Goal: Task Accomplishment & Management: Manage account settings

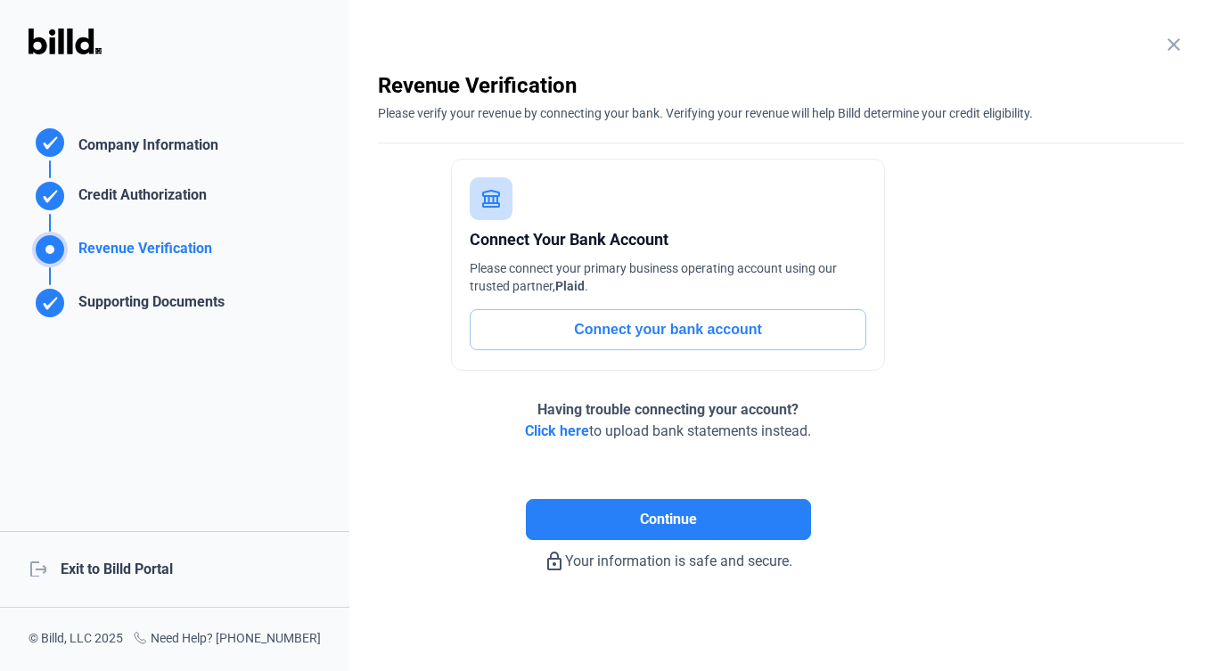
click at [96, 571] on div "logout Exit to Billd Portal" at bounding box center [174, 569] width 349 height 77
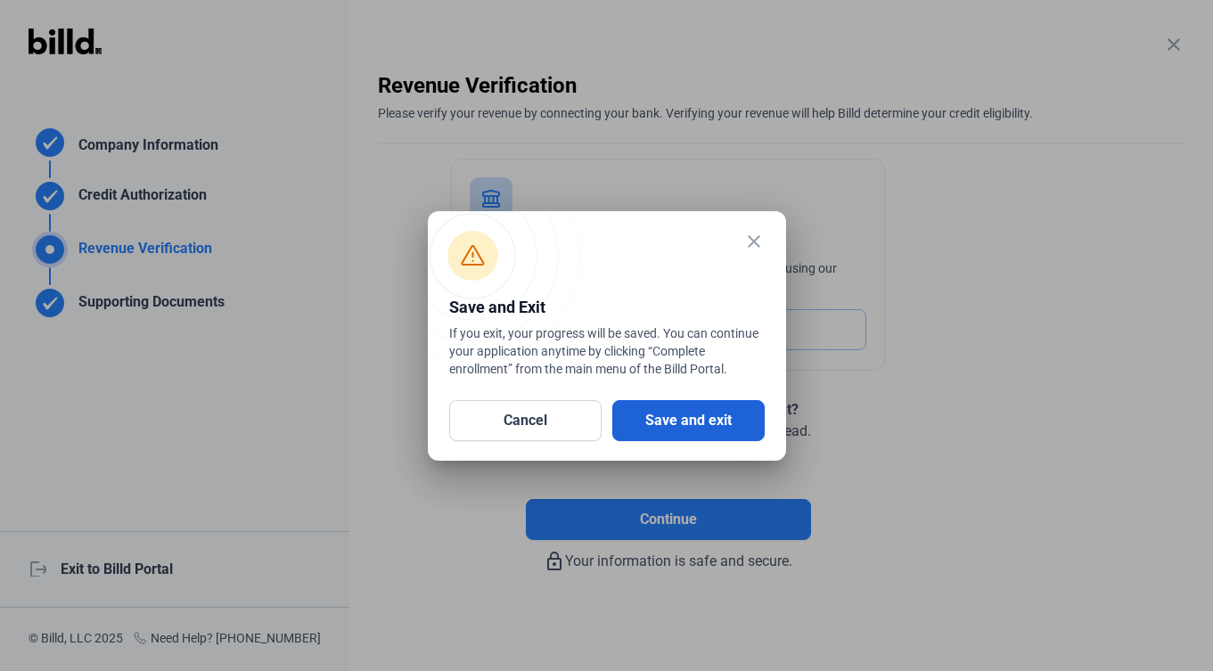
click at [667, 423] on button "Save and exit" at bounding box center [688, 420] width 152 height 41
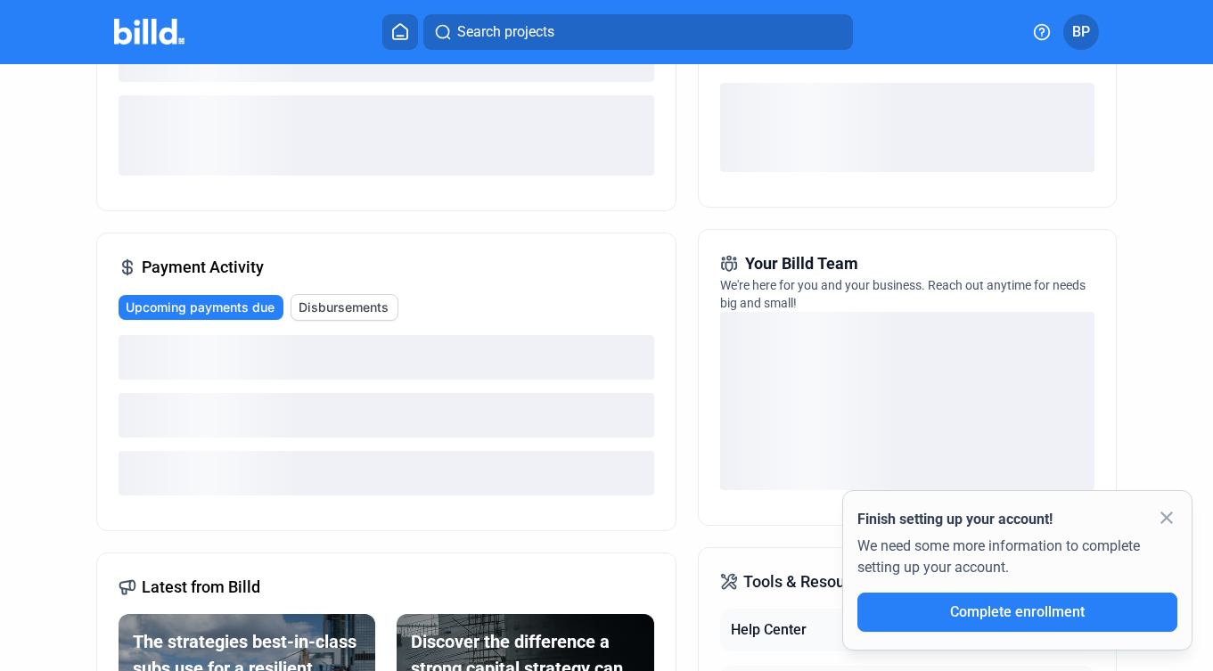
scroll to position [277, 0]
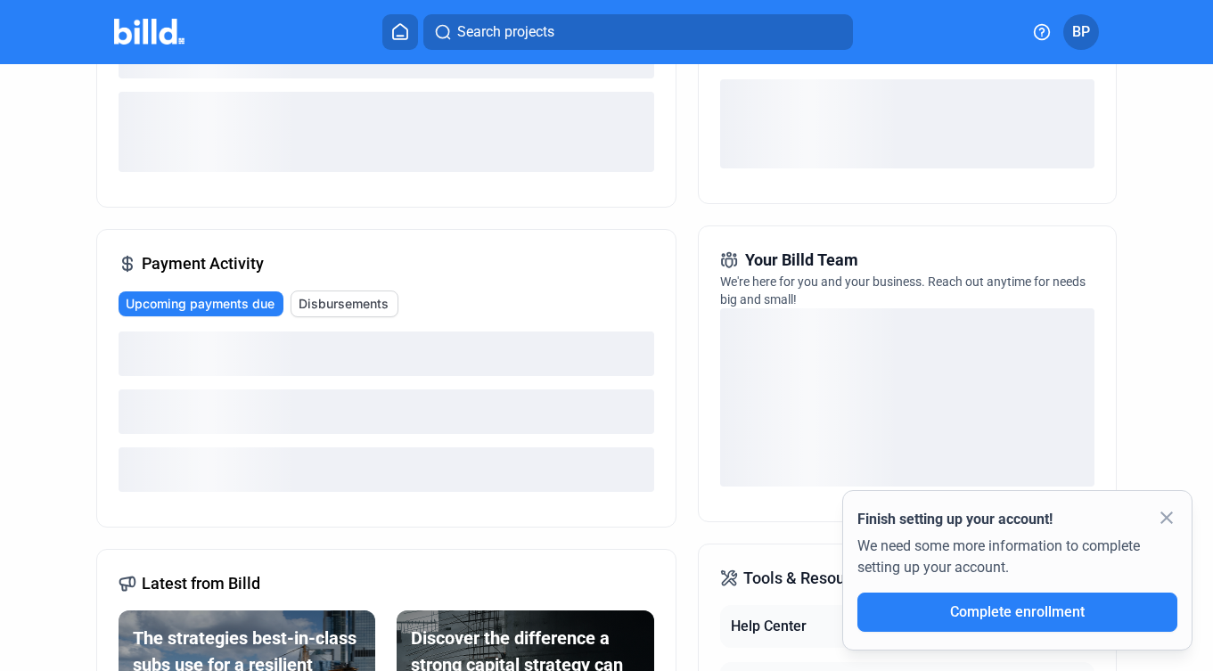
click at [1168, 514] on mat-icon "close" at bounding box center [1166, 517] width 21 height 21
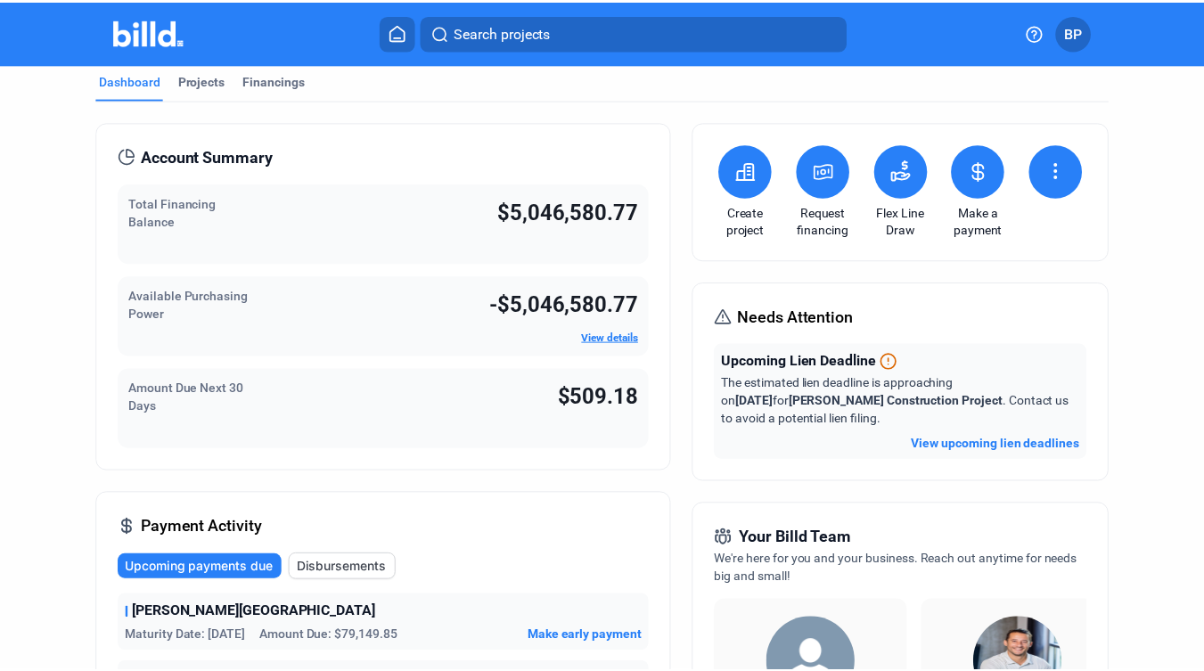
scroll to position [0, 0]
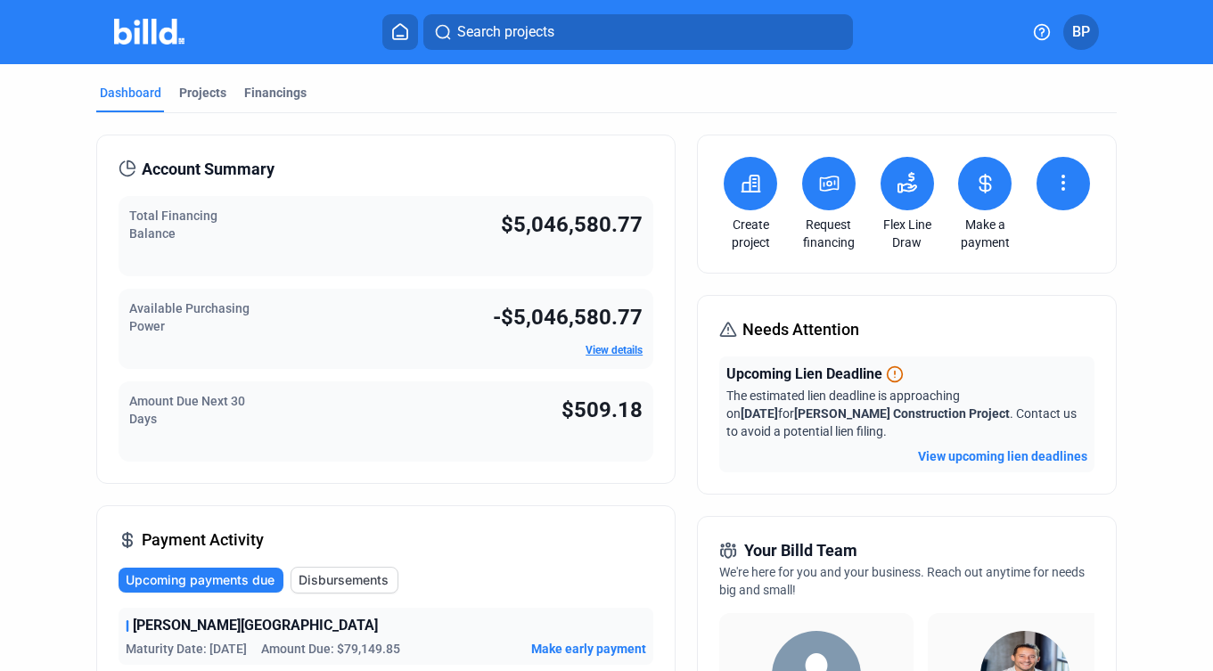
click at [1077, 43] on button "BP" at bounding box center [1082, 32] width 36 height 36
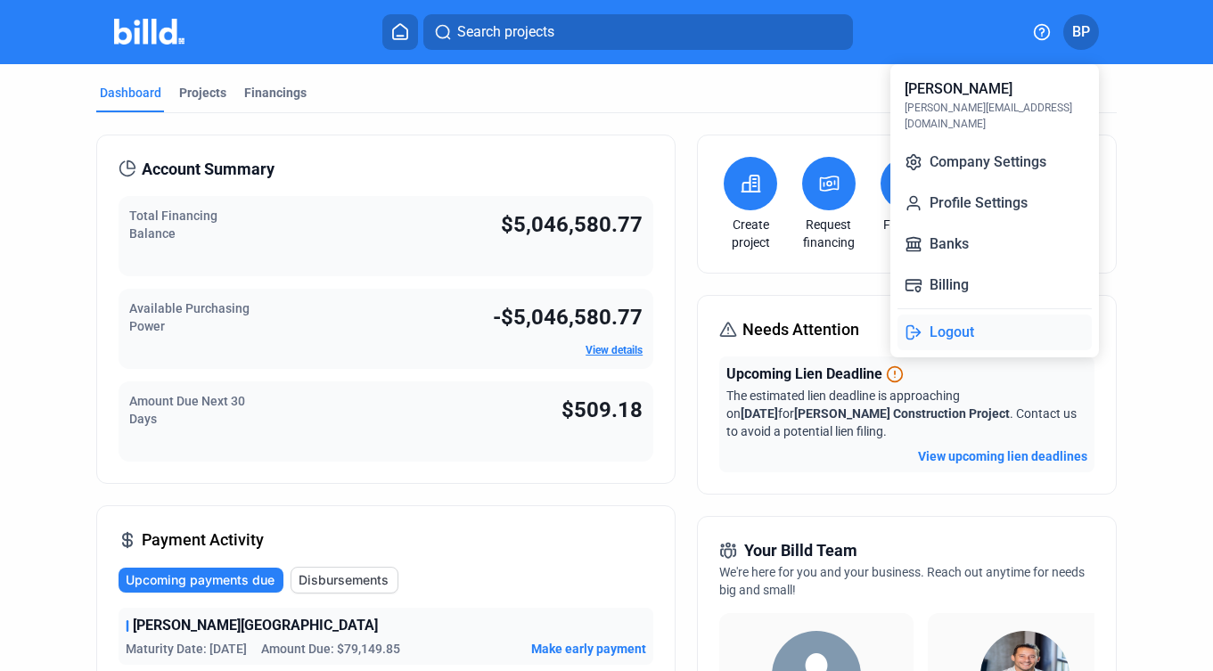
click at [947, 316] on button "Logout" at bounding box center [995, 333] width 194 height 36
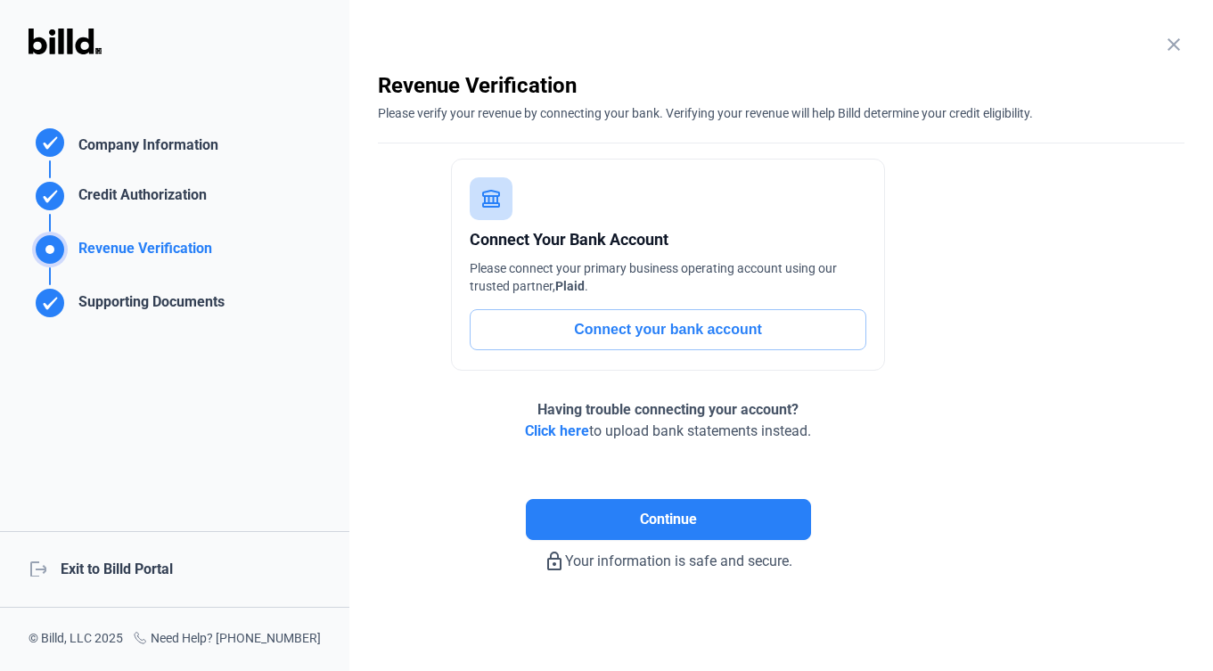
click at [137, 567] on div "logout Exit to Billd Portal" at bounding box center [174, 569] width 349 height 77
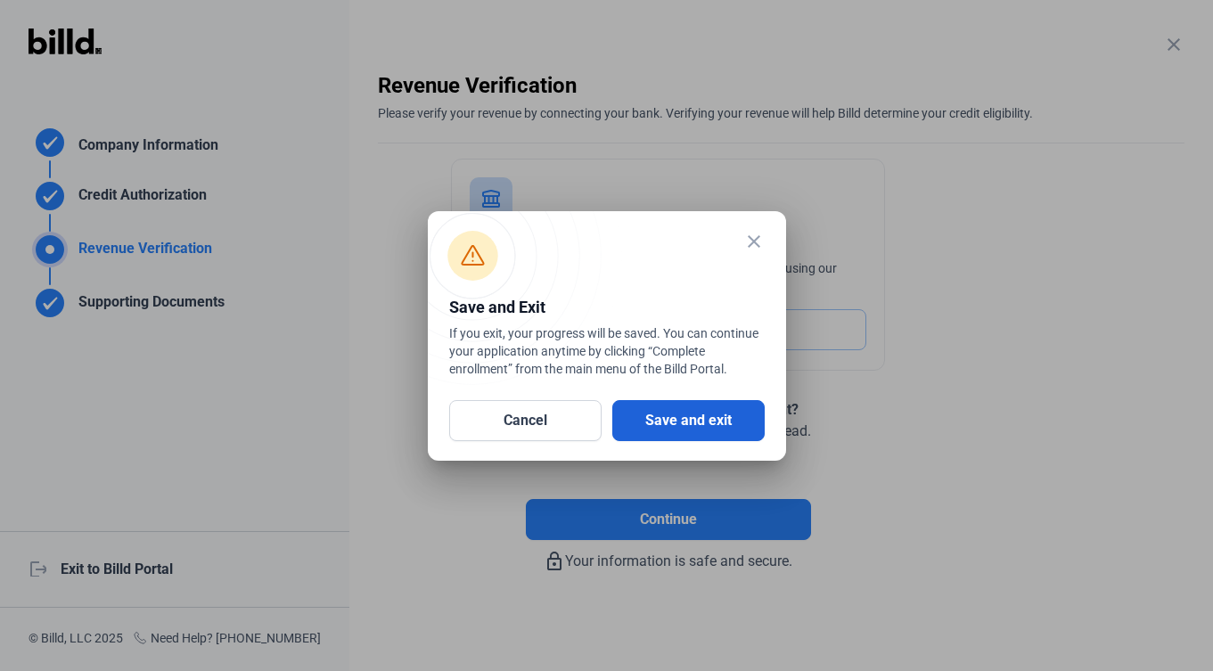
click at [707, 423] on button "Save and exit" at bounding box center [688, 420] width 152 height 41
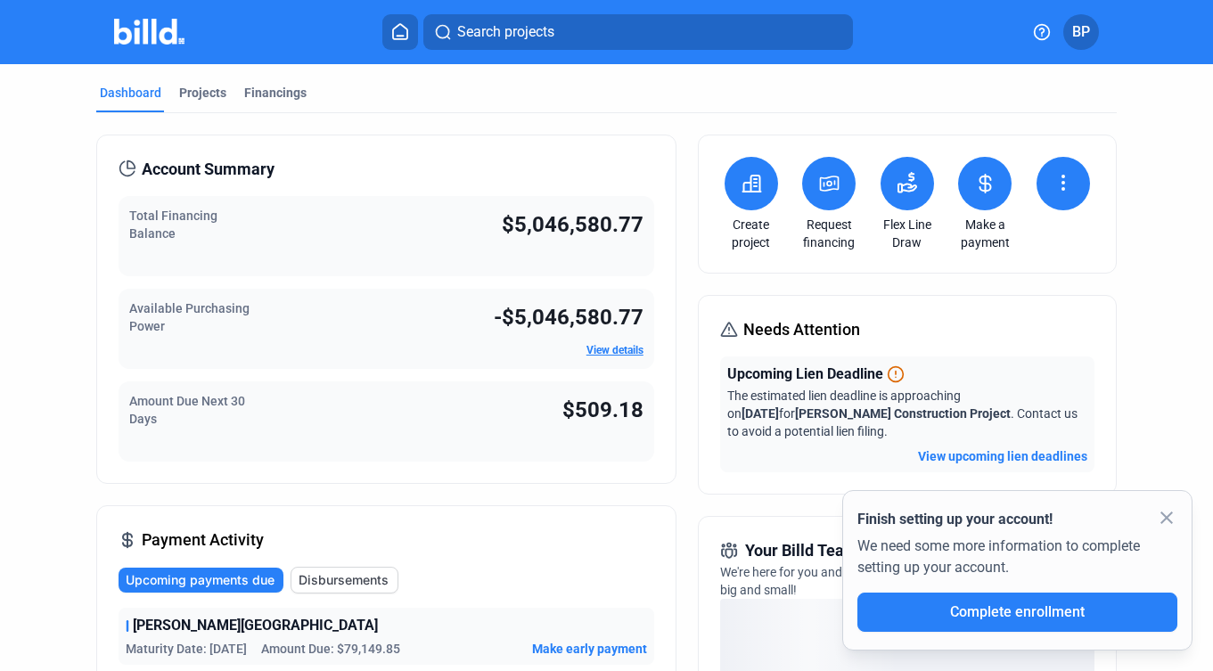
click at [1077, 34] on span "BP" at bounding box center [1082, 31] width 18 height 21
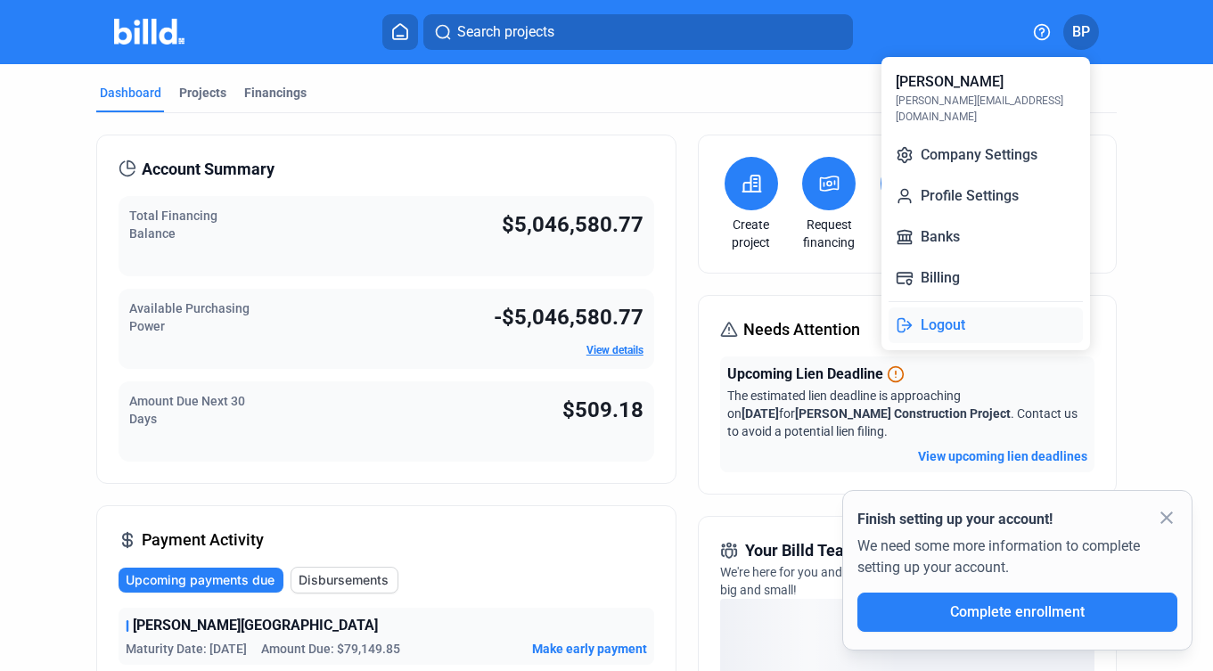
click at [929, 316] on button "Logout" at bounding box center [986, 326] width 194 height 36
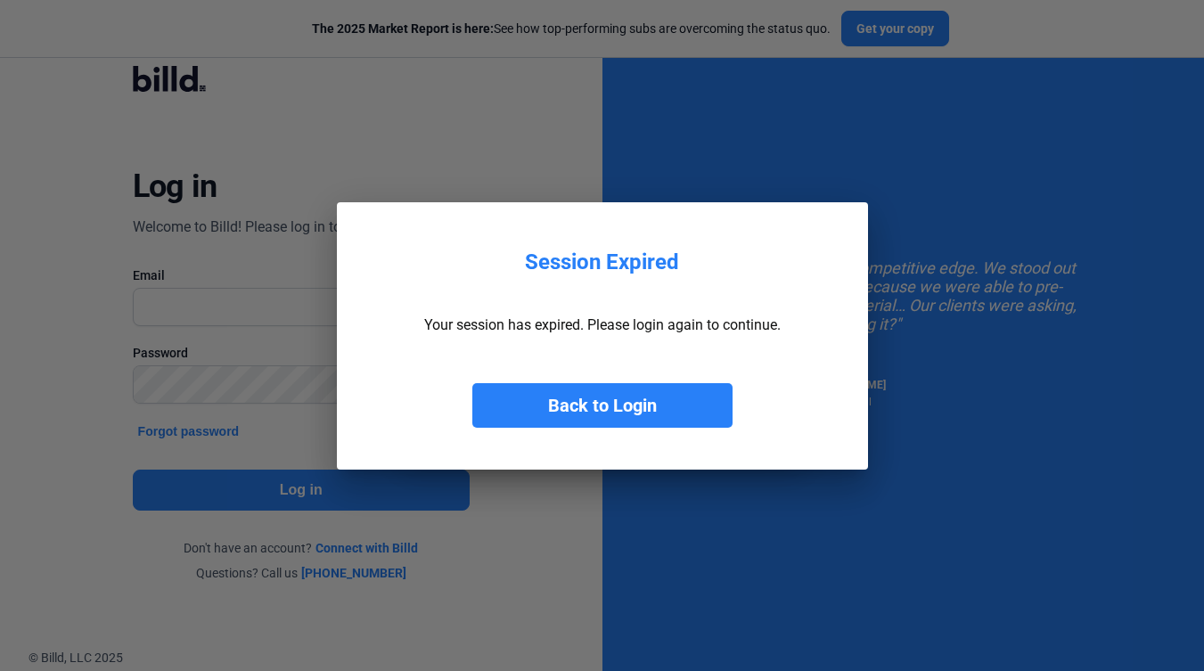
click at [915, 221] on div at bounding box center [602, 335] width 1204 height 671
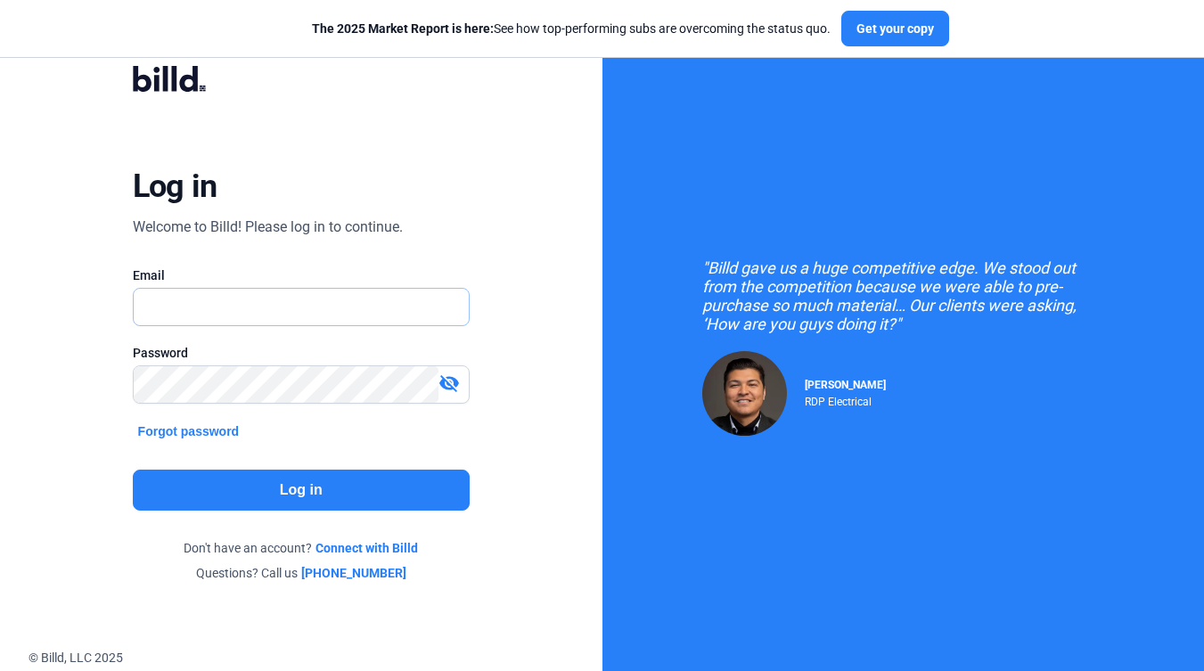
type input "[PERSON_NAME][EMAIL_ADDRESS][DOMAIN_NAME]"
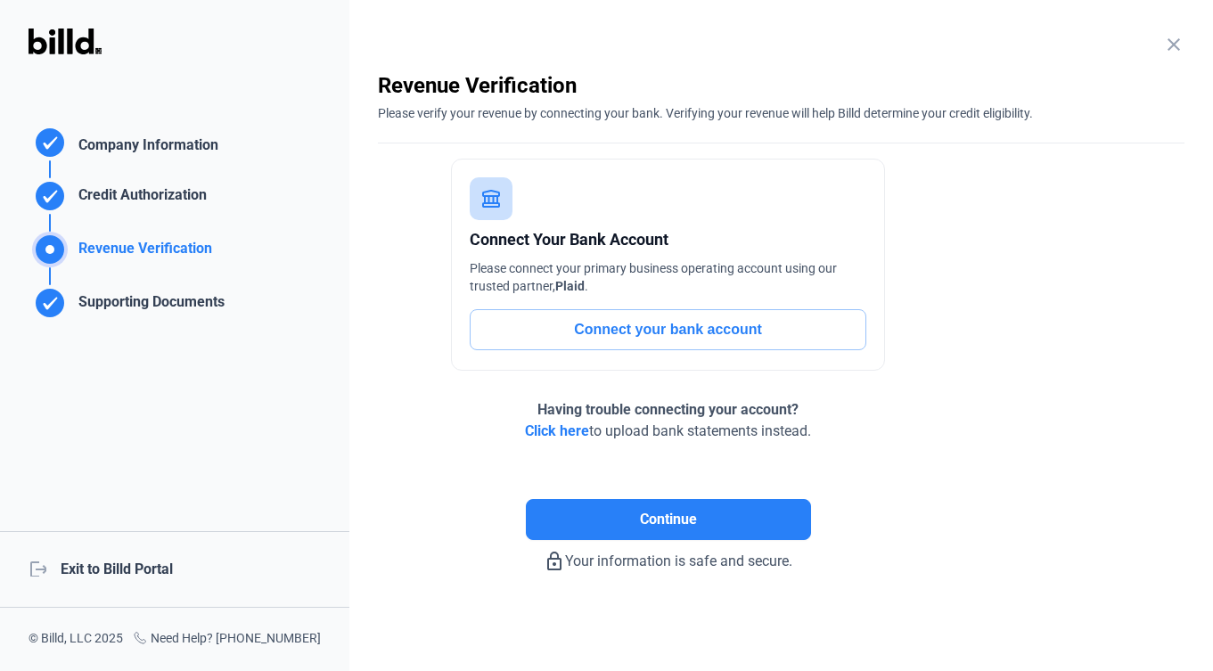
click at [119, 573] on div "logout Exit to Billd Portal" at bounding box center [174, 569] width 349 height 77
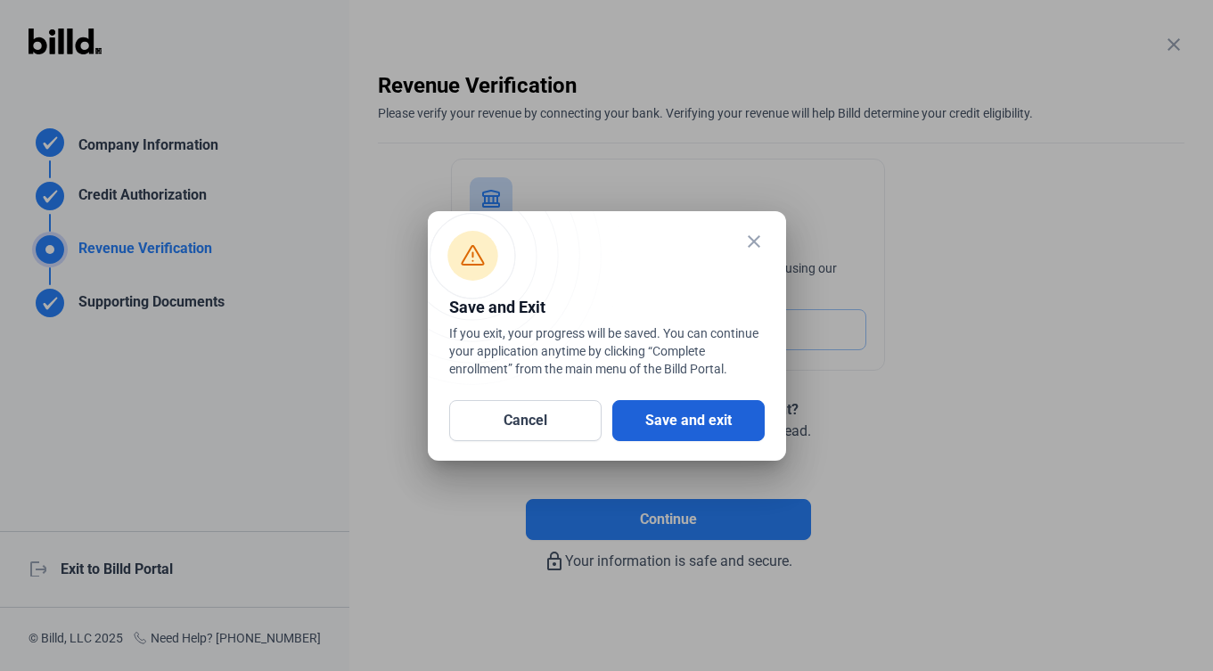
click at [653, 412] on button "Save and exit" at bounding box center [688, 420] width 152 height 41
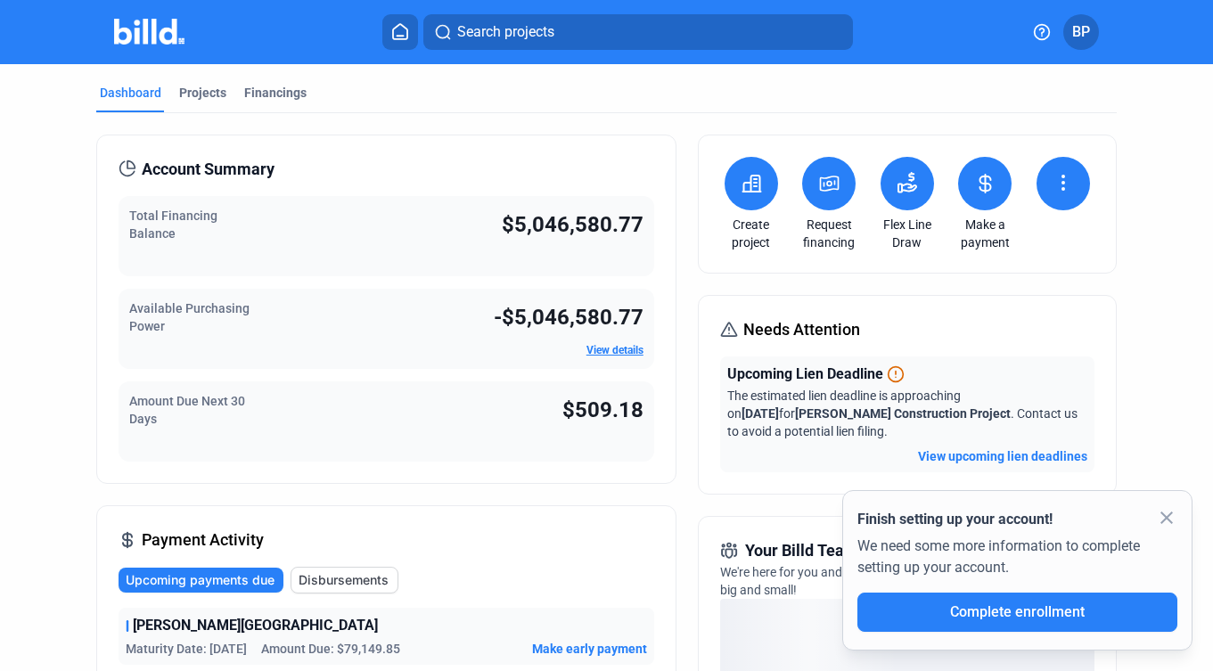
click at [1167, 524] on mat-icon "close" at bounding box center [1166, 517] width 21 height 21
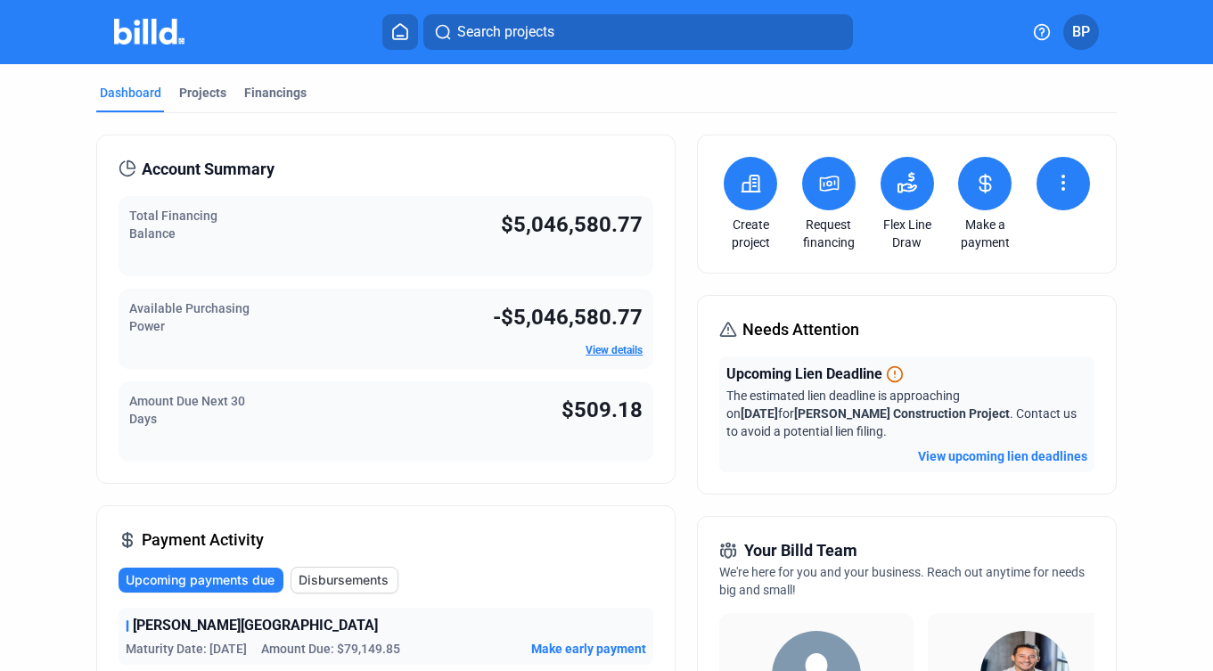
click at [1083, 32] on span "BP" at bounding box center [1082, 31] width 18 height 21
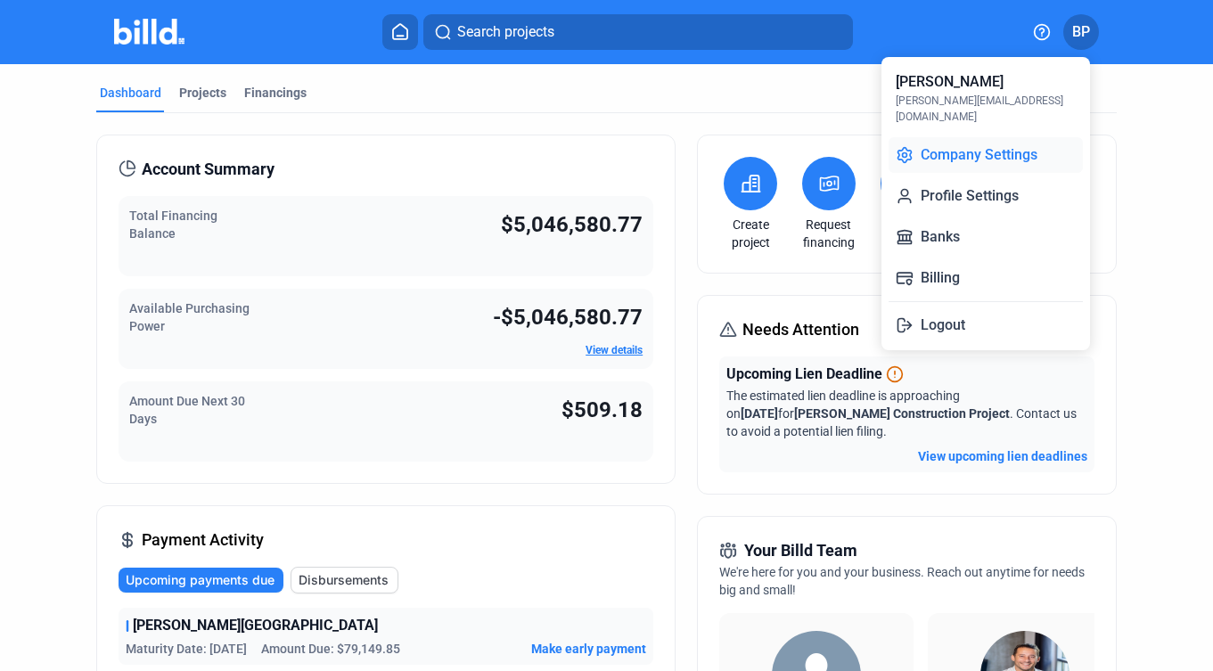
click at [978, 142] on button "Company Settings" at bounding box center [986, 155] width 194 height 36
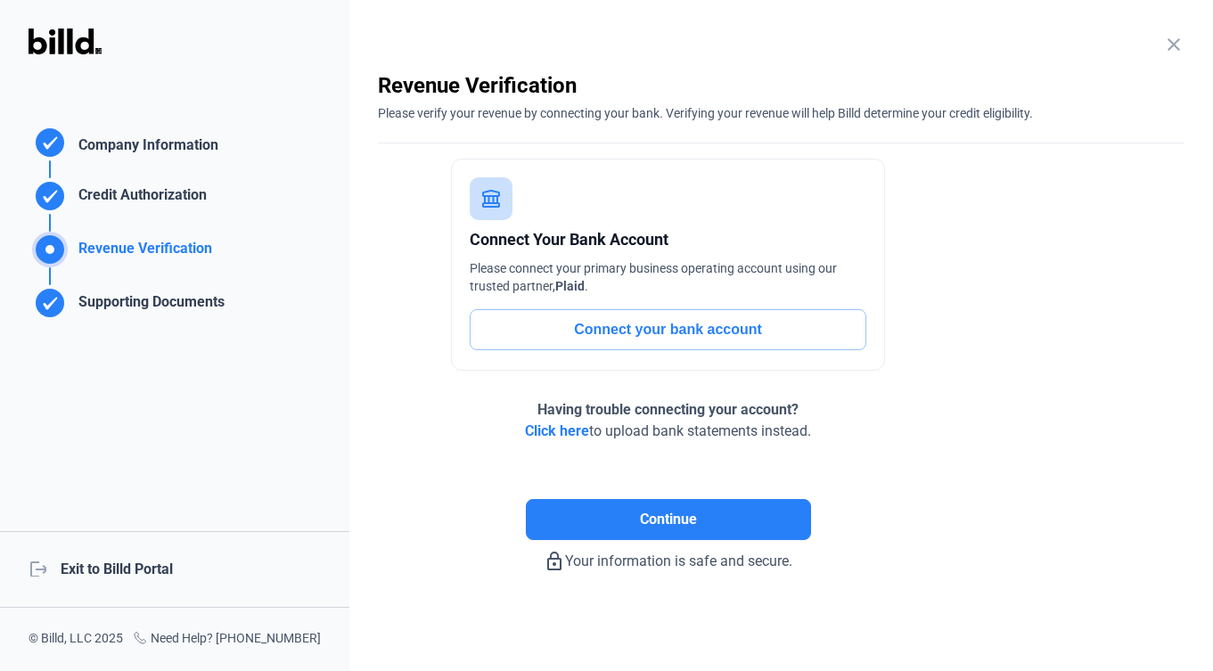
click at [124, 567] on div "logout Exit to Billd Portal" at bounding box center [174, 569] width 349 height 77
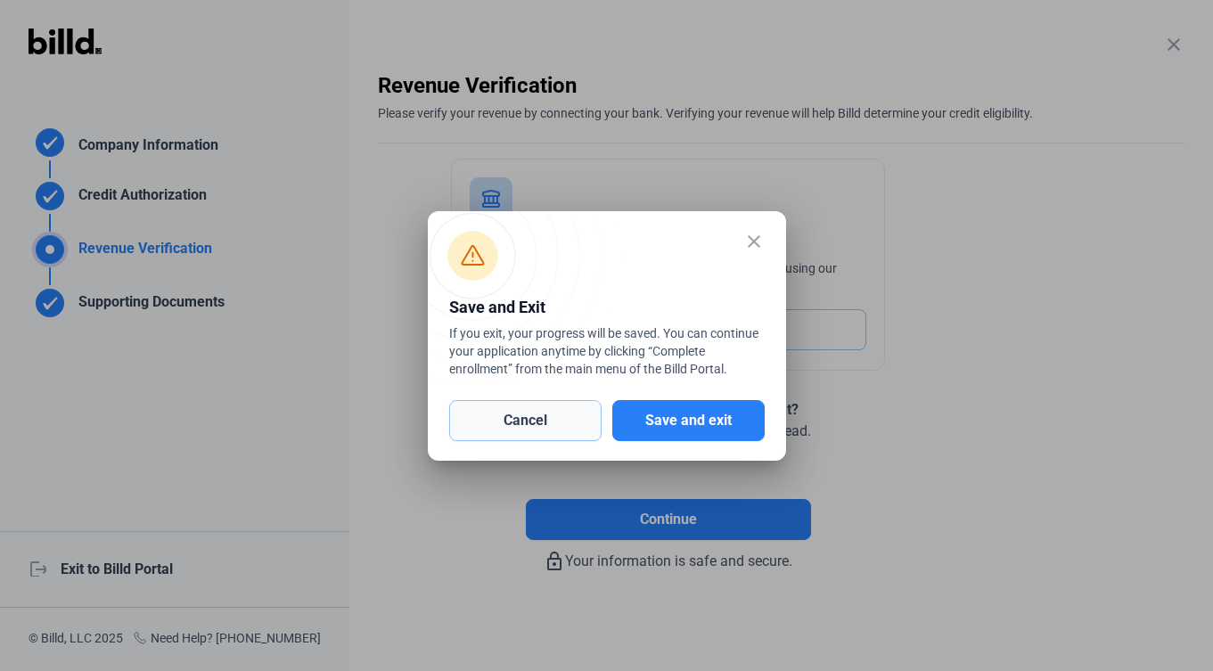
click at [514, 425] on button "Cancel" at bounding box center [525, 420] width 152 height 41
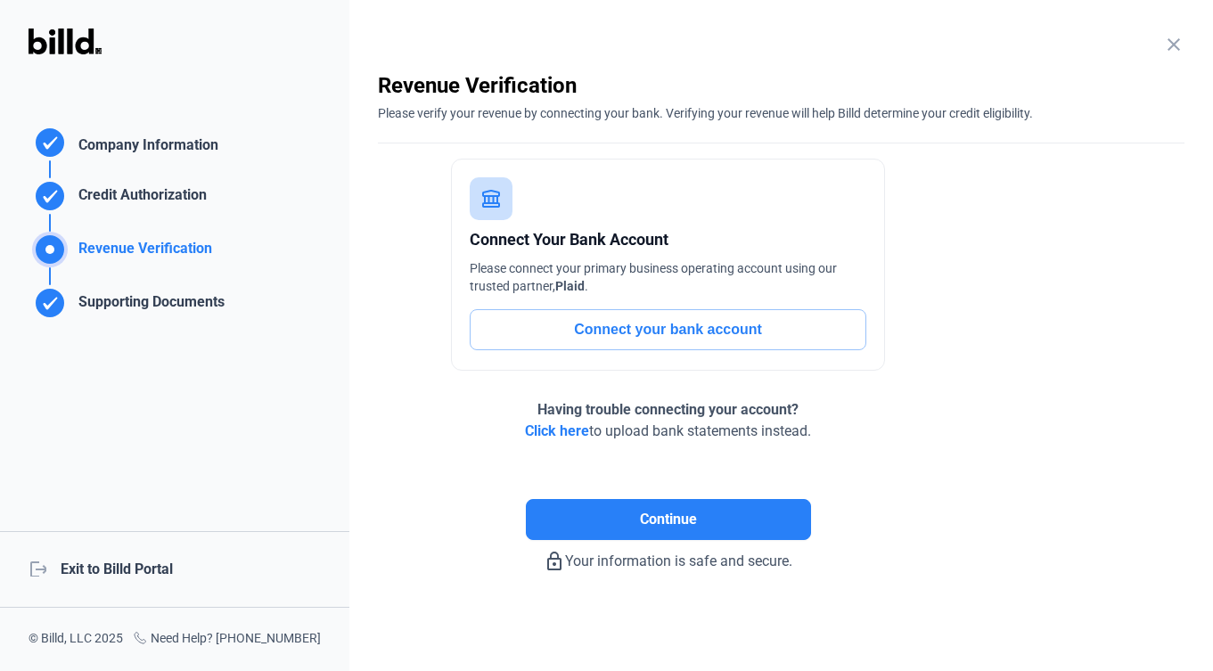
click at [130, 567] on div "logout Exit to Billd Portal" at bounding box center [174, 569] width 349 height 77
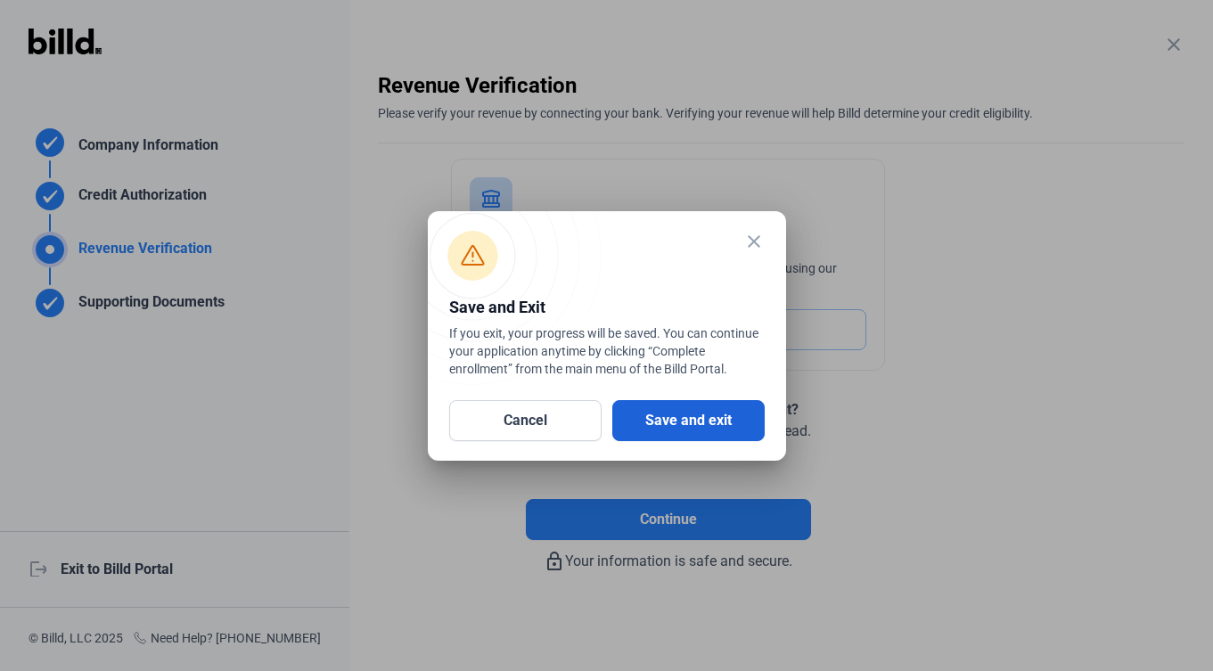
click at [651, 435] on button "Save and exit" at bounding box center [688, 420] width 152 height 41
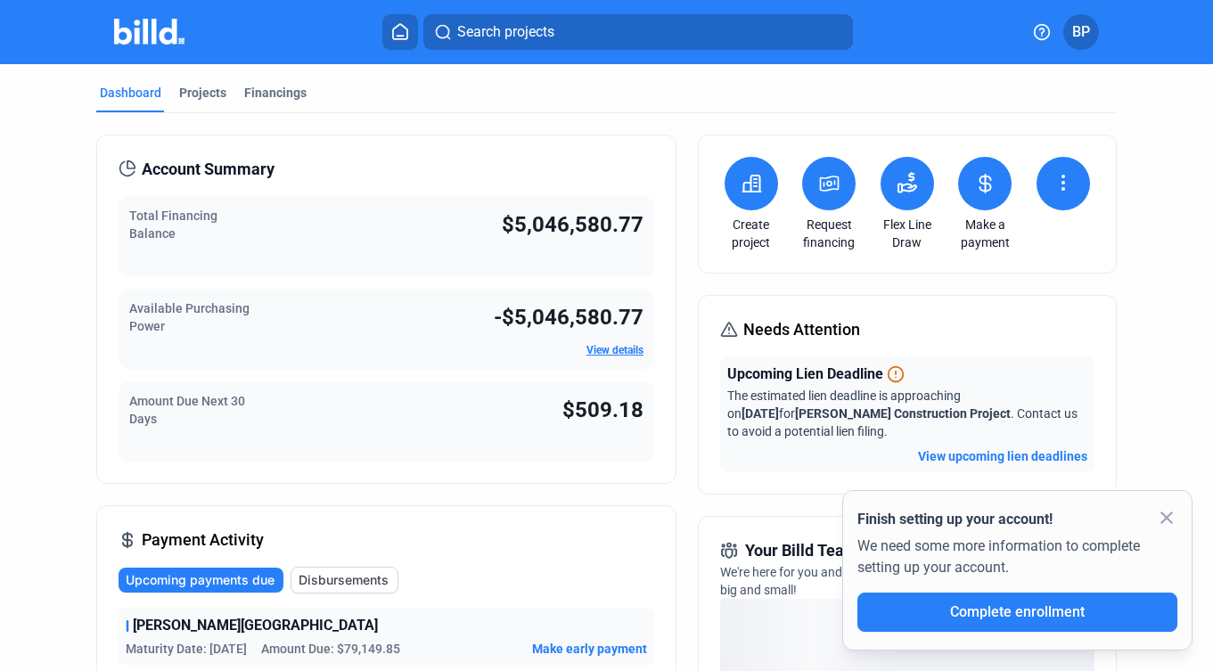
click at [1167, 512] on mat-icon "close" at bounding box center [1166, 517] width 21 height 21
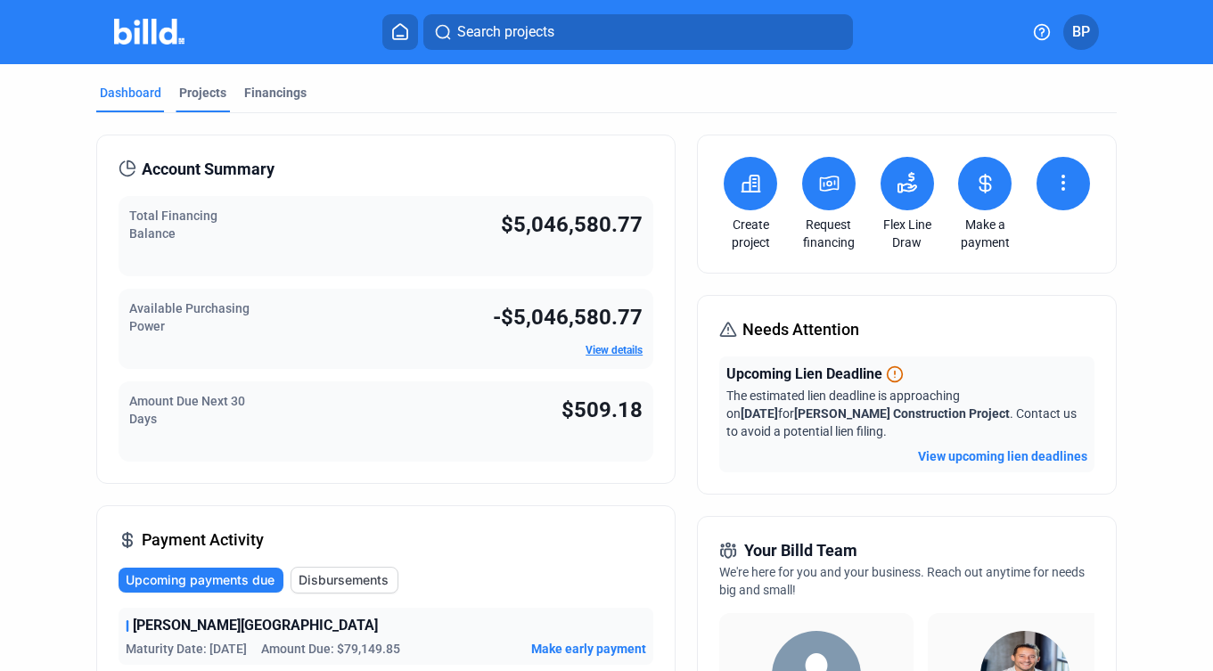
click at [201, 95] on div "Projects" at bounding box center [202, 93] width 47 height 18
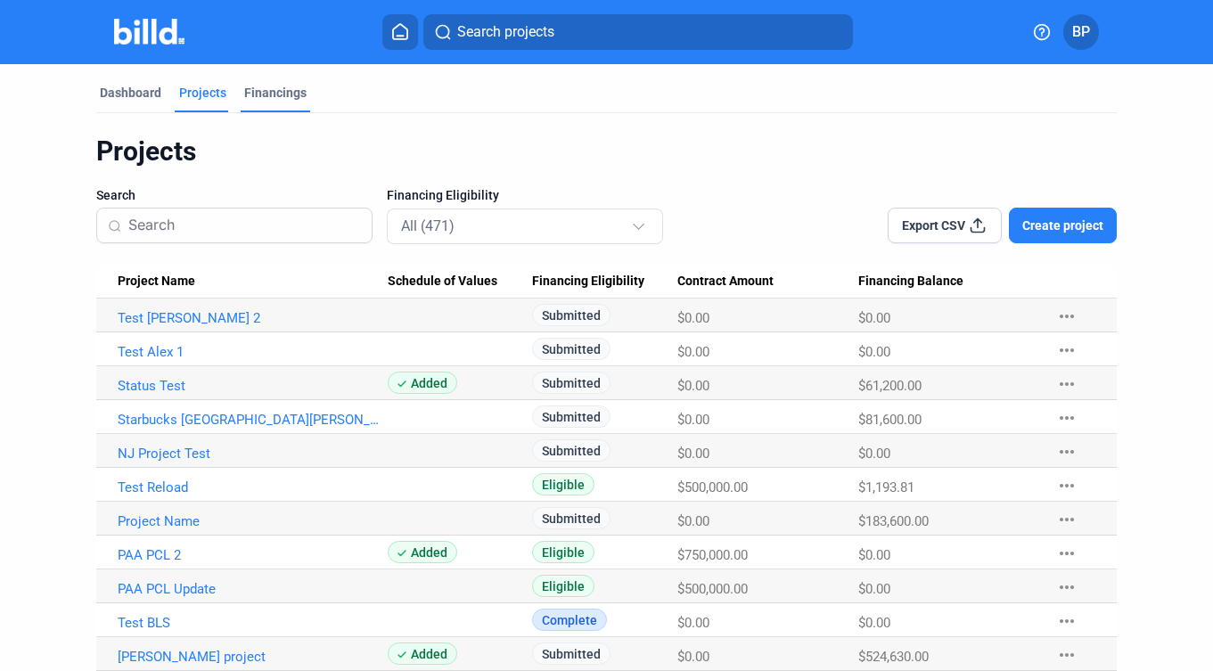
click at [293, 95] on div "Financings" at bounding box center [275, 93] width 62 height 18
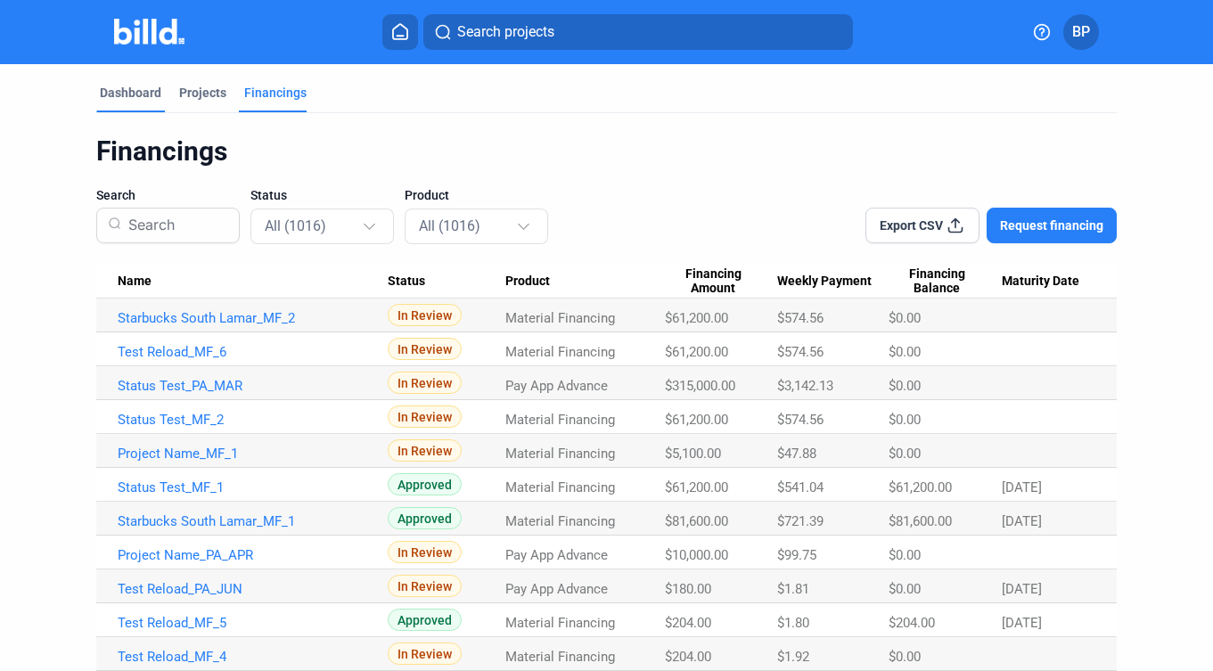
click at [136, 96] on div "Dashboard" at bounding box center [131, 93] width 62 height 18
